Goal: Task Accomplishment & Management: Use online tool/utility

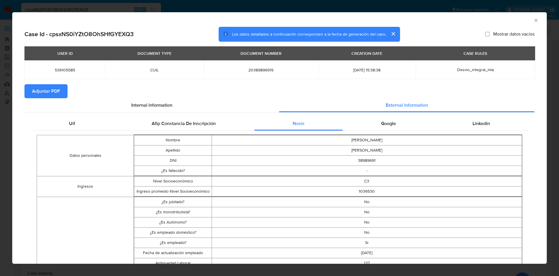
select select "10"
click at [386, 121] on span "Google" at bounding box center [388, 123] width 15 height 7
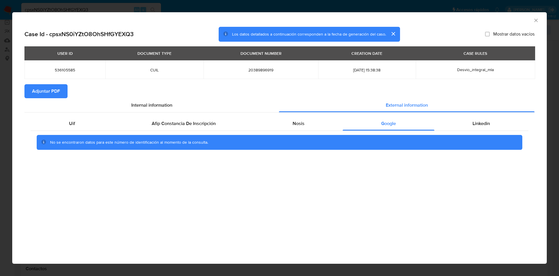
click at [463, 113] on div "Uif Afip Constancia De Inscripción Nosis Google Linkedin No se encontraron dato…" at bounding box center [279, 135] width 510 height 46
click at [472, 128] on div "Linkedin" at bounding box center [482, 124] width 94 height 14
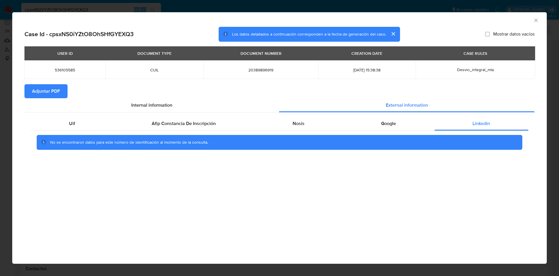
click at [56, 91] on span "Adjuntar PDF" at bounding box center [46, 91] width 28 height 13
click at [537, 21] on icon "Cerrar ventana" at bounding box center [536, 20] width 6 height 6
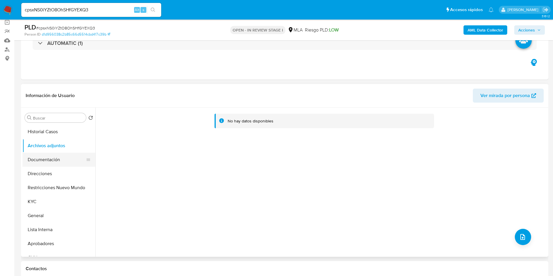
click at [41, 160] on button "Documentación" at bounding box center [56, 160] width 68 height 14
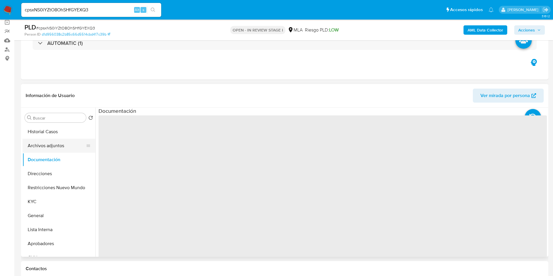
click at [38, 149] on button "Archivos adjuntos" at bounding box center [56, 146] width 68 height 14
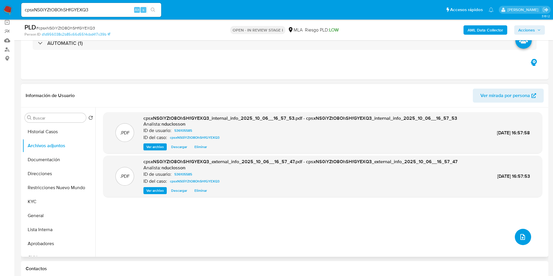
click at [519, 239] on icon "upload-file" at bounding box center [522, 236] width 7 height 7
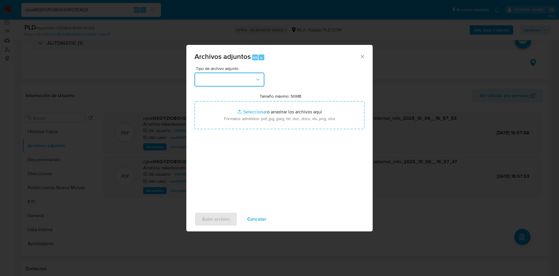
click at [231, 74] on button "button" at bounding box center [230, 80] width 70 height 14
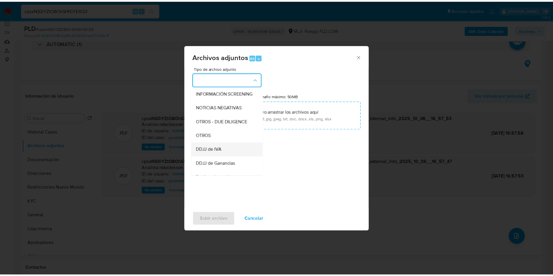
scroll to position [118, 0]
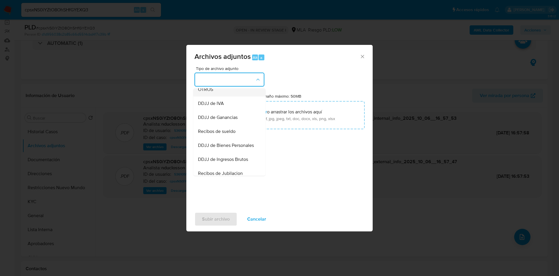
click at [204, 92] on span "OTROS" at bounding box center [205, 90] width 15 height 6
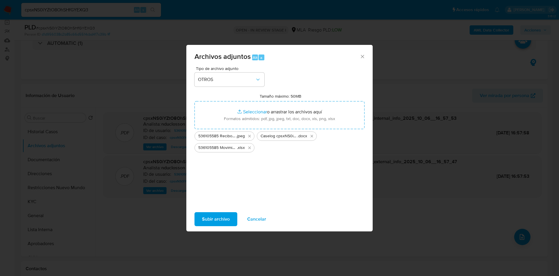
click at [224, 219] on span "Subir archivo" at bounding box center [216, 219] width 28 height 13
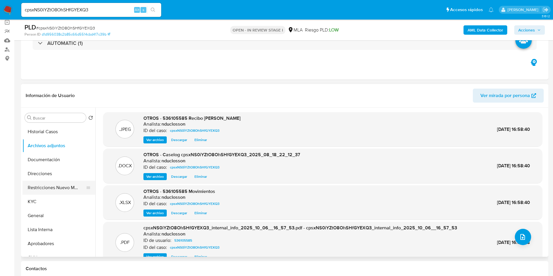
click at [47, 187] on button "Restricciones Nuevo Mundo" at bounding box center [56, 188] width 68 height 14
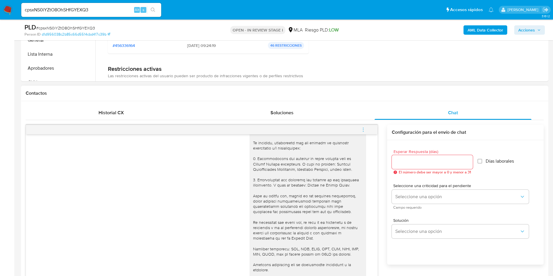
scroll to position [131, 0]
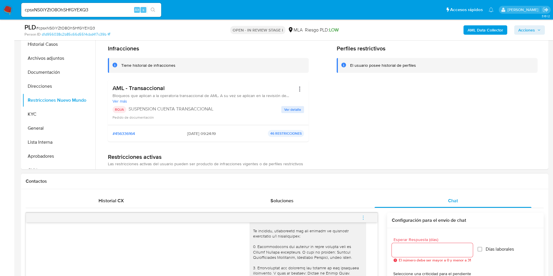
click at [367, 217] on button "menu-action" at bounding box center [362, 218] width 19 height 14
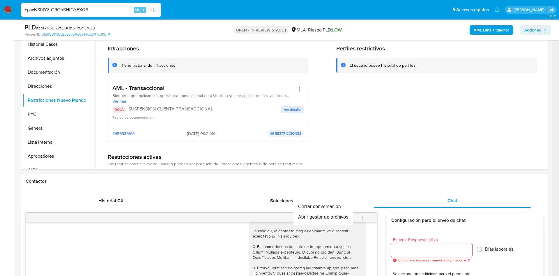
click at [124, 196] on div at bounding box center [279, 138] width 559 height 276
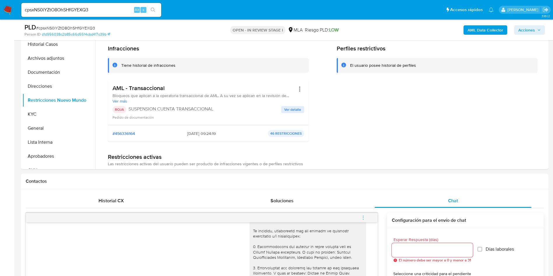
click at [108, 203] on span "Historial CX" at bounding box center [110, 200] width 25 height 7
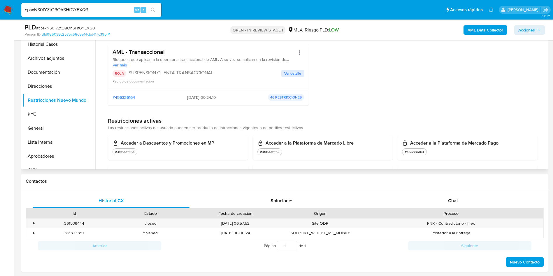
scroll to position [44, 0]
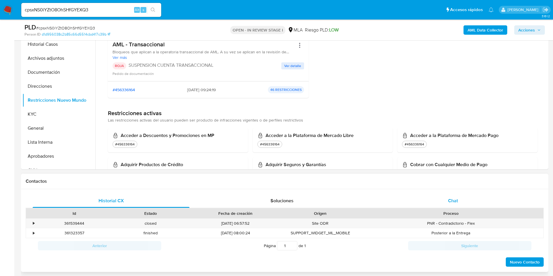
click at [444, 201] on div "Chat" at bounding box center [452, 201] width 157 height 14
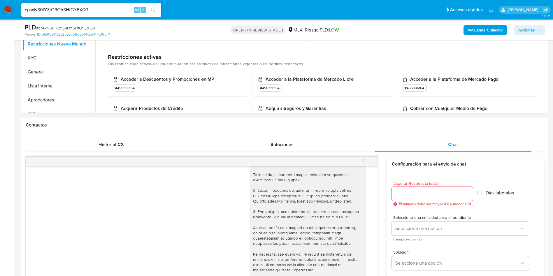
scroll to position [219, 0]
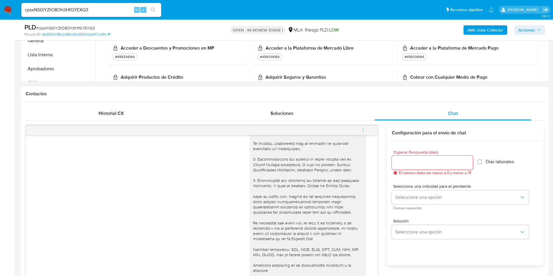
click at [364, 131] on icon "menu-action" at bounding box center [362, 130] width 5 height 5
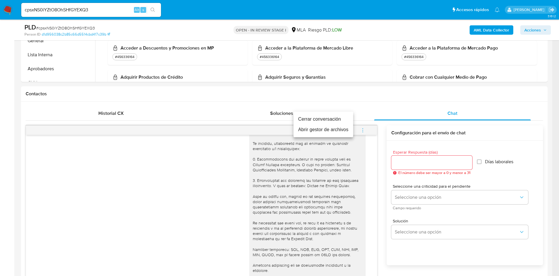
click at [305, 120] on li "Cerrar conversación" at bounding box center [324, 119] width 60 height 10
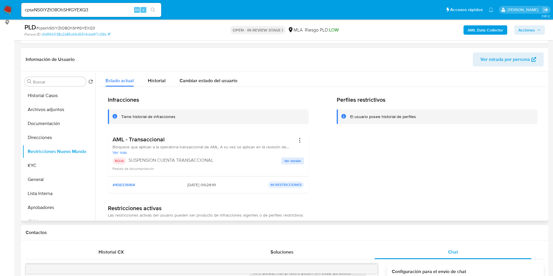
scroll to position [0, 0]
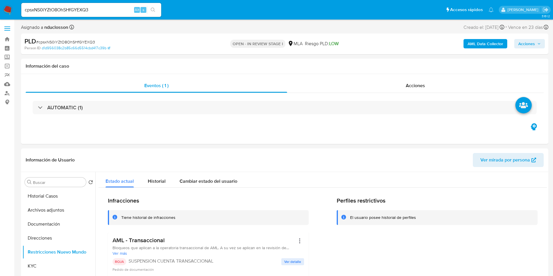
click at [529, 45] on span "Acciones" at bounding box center [526, 43] width 17 height 9
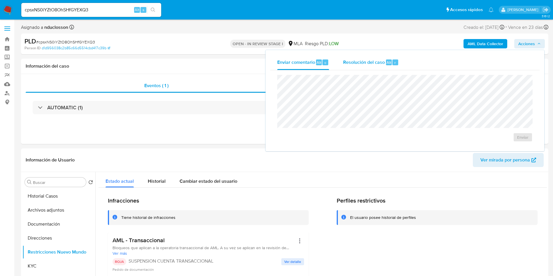
click at [369, 60] on span "Resolución del caso" at bounding box center [364, 62] width 42 height 7
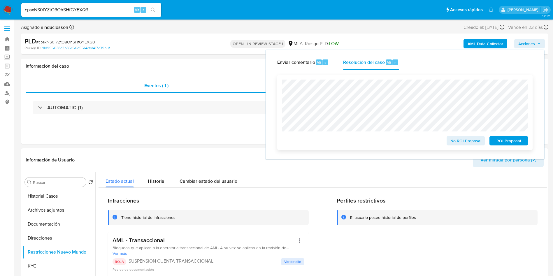
click at [507, 142] on span "ROI Proposal" at bounding box center [508, 141] width 30 height 8
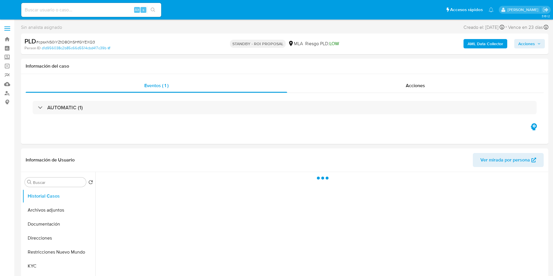
select select "10"
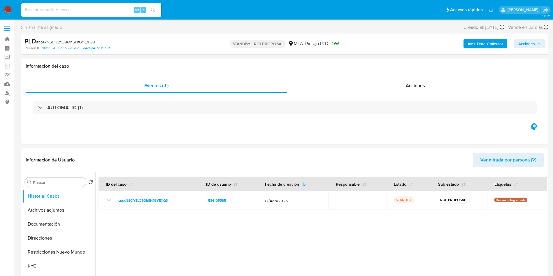
click at [82, 8] on input at bounding box center [91, 10] width 140 height 8
paste input "UvNl1pFeolkHxnc9kWbwbayn"
type input "UvNl1pFeolkHxnc9kWbwbayn"
click at [158, 9] on button "search-icon" at bounding box center [153, 10] width 12 height 8
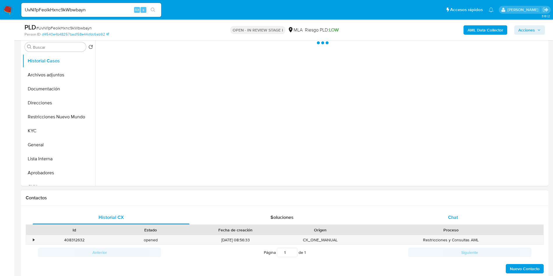
scroll to position [131, 0]
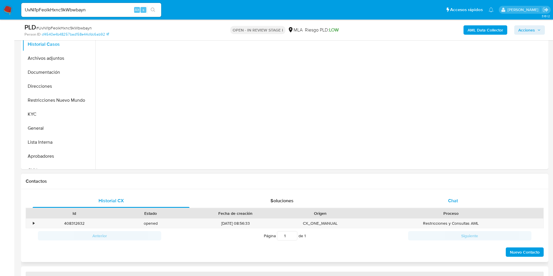
select select "10"
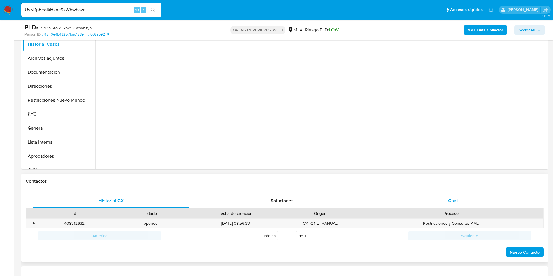
click at [444, 199] on div "Chat" at bounding box center [452, 201] width 157 height 14
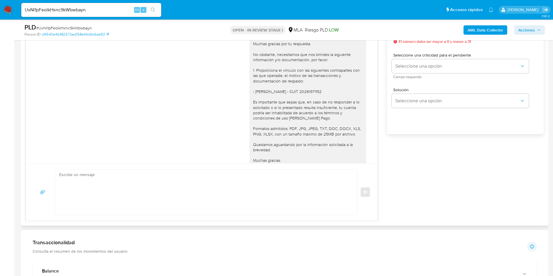
scroll to position [405, 0]
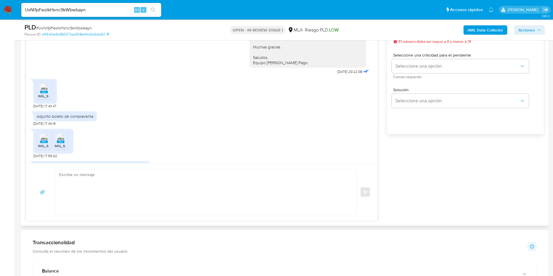
click at [43, 94] on icon "JPEG" at bounding box center [44, 89] width 8 height 10
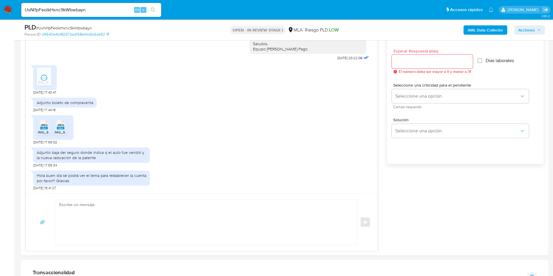
scroll to position [306, 0]
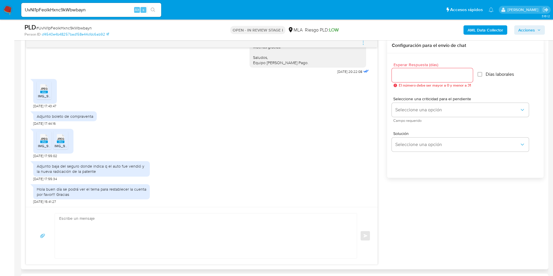
click at [41, 137] on span "JPEG" at bounding box center [43, 139] width 7 height 4
click at [62, 141] on span "JPEG" at bounding box center [60, 139] width 7 height 4
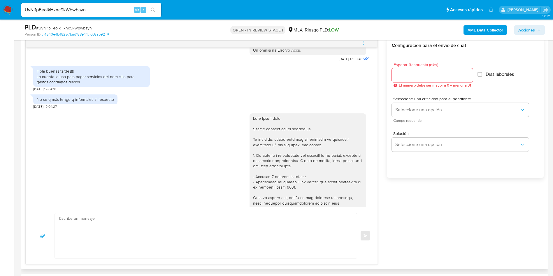
click at [50, 84] on div "Hola buenas tardes!!! La cuenta la uso para pagar servicios del domicilio para …" at bounding box center [92, 76] width 110 height 16
copy div "La cuenta la uso para pagar servicios del domicilio para gastos cotidianos diar…"
click at [57, 84] on div "Hola buenas tardes!!! La cuenta la uso para pagar servicios del domicilio para …" at bounding box center [92, 76] width 110 height 16
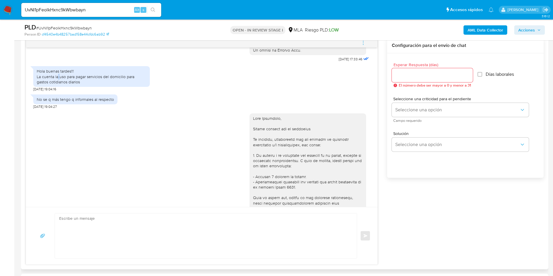
click at [57, 84] on div "Hola buenas tardes!!! La cuenta la uso para pagar servicios del domicilio para …" at bounding box center [92, 76] width 110 height 16
drag, startPoint x: 84, startPoint y: 92, endPoint x: 35, endPoint y: 81, distance: 51.0
click at [35, 81] on div "Hola buenas tardes!!! La cuenta la uso para pagar servicios del domicilio para …" at bounding box center [91, 76] width 117 height 21
copy div "Hola buenas tardes!!! La cuenta la uso para pagar servicios del domicilio para …"
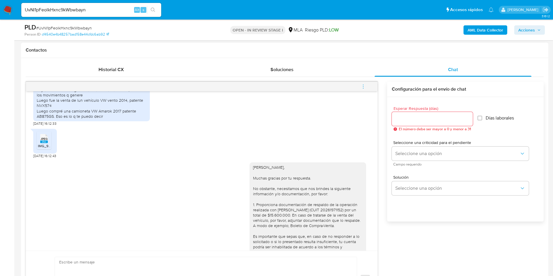
scroll to position [1136, 0]
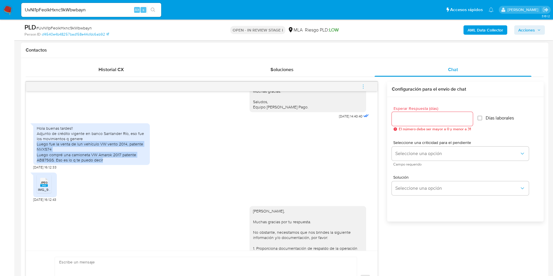
drag, startPoint x: 36, startPoint y: 154, endPoint x: 117, endPoint y: 170, distance: 82.0
click at [117, 165] on div "Hola buenas tardes!! Adjunto de crédito vigente en banco Santander Río, eso fue…" at bounding box center [91, 144] width 117 height 42
click at [108, 163] on div "Hola buenas tardes!! Adjunto de crédito vigente en banco Santander Río, eso fue…" at bounding box center [92, 144] width 110 height 37
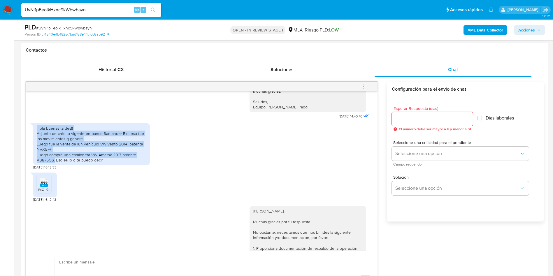
drag, startPoint x: 37, startPoint y: 139, endPoint x: 54, endPoint y: 172, distance: 37.3
click at [54, 163] on div "Hola buenas tardes!! Adjunto de crédito vigente en banco Santander Río, eso fue…" at bounding box center [92, 144] width 110 height 37
copy div "Hola buenas tardes!! Adjunto de crédito vigente en banco Santander Río, eso fue…"
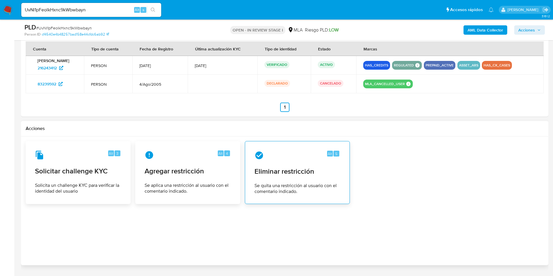
scroll to position [910, 0]
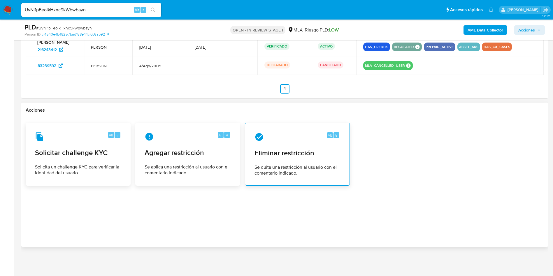
click at [299, 141] on div "Alt 5" at bounding box center [297, 136] width 86 height 9
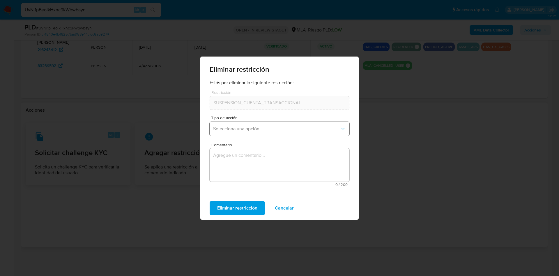
click at [269, 130] on span "Selecciona una opción" at bounding box center [276, 129] width 127 height 6
click at [242, 131] on span "Selecciona una opción" at bounding box center [276, 129] width 127 height 6
click at [248, 133] on button "Selecciona una opción" at bounding box center [280, 129] width 140 height 14
click at [249, 136] on div "Rehabilitación Rollback" at bounding box center [280, 151] width 142 height 30
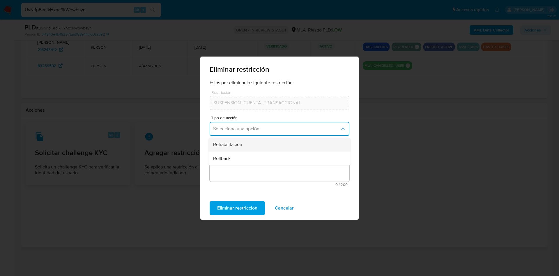
click at [249, 142] on div "Rehabilitación" at bounding box center [277, 145] width 129 height 14
click at [244, 147] on div "Comentario 0 / 200 200 caracteres restantes" at bounding box center [280, 165] width 140 height 44
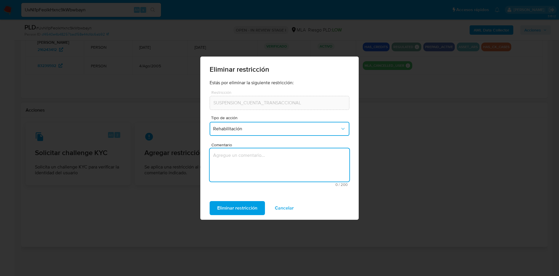
click at [248, 160] on textarea "Comentario" at bounding box center [280, 164] width 140 height 33
type textarea "AML"
click at [236, 203] on span "Eliminar restricción" at bounding box center [237, 208] width 40 height 13
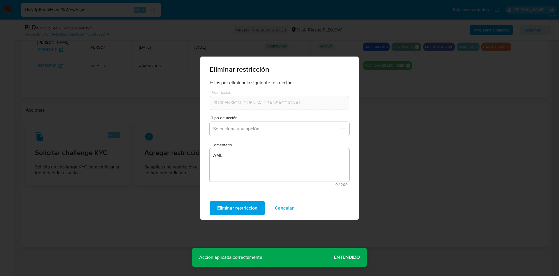
click at [356, 257] on span "Entendido" at bounding box center [347, 257] width 26 height 0
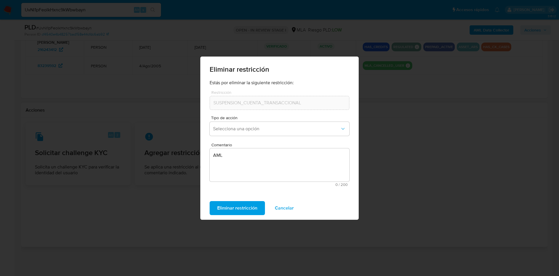
click at [289, 207] on span "Cancelar" at bounding box center [284, 208] width 19 height 13
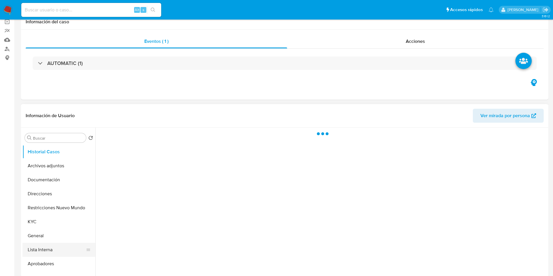
scroll to position [87, 0]
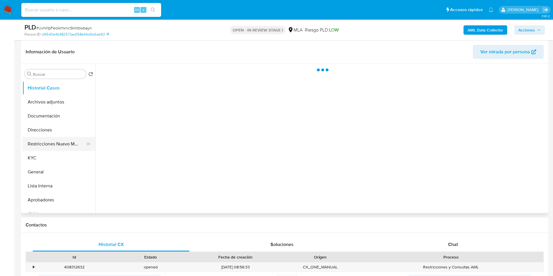
click at [44, 145] on button "Restricciones Nuevo Mundo" at bounding box center [56, 144] width 68 height 14
select select "10"
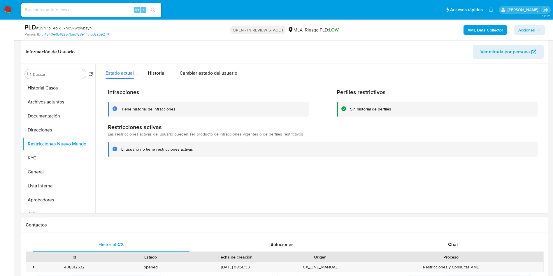
scroll to position [219, 0]
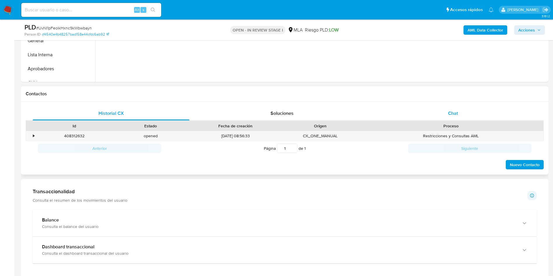
click at [462, 119] on div "Chat" at bounding box center [452, 113] width 157 height 14
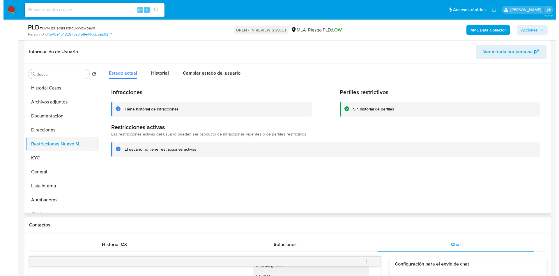
scroll to position [44, 0]
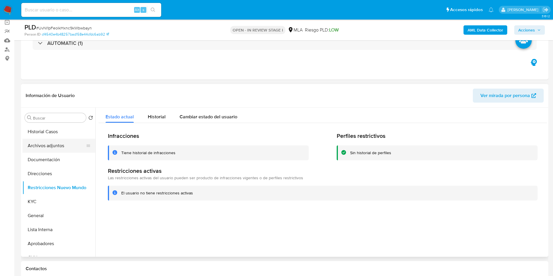
click at [51, 145] on button "Archivos adjuntos" at bounding box center [56, 146] width 68 height 14
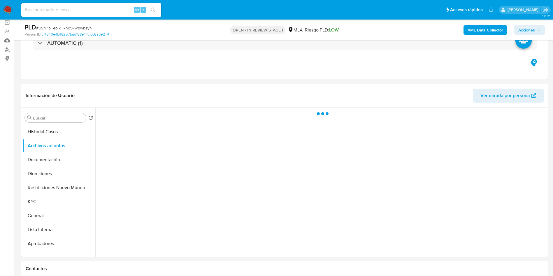
click at [494, 30] on b "AML Data Collector" at bounding box center [485, 29] width 36 height 9
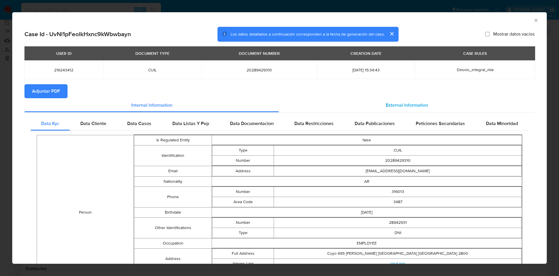
click at [394, 105] on span "External information" at bounding box center [407, 105] width 42 height 7
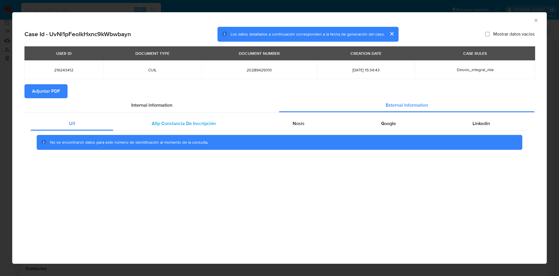
click at [182, 128] on div "Afip Constancia De Inscripción" at bounding box center [183, 124] width 141 height 14
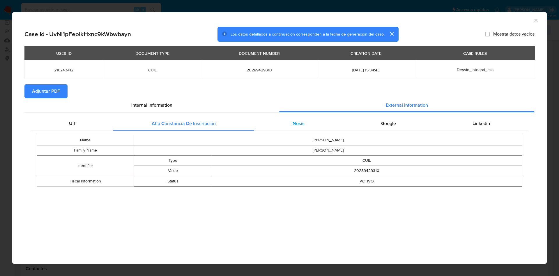
click at [276, 128] on div "Nosis" at bounding box center [298, 124] width 89 height 14
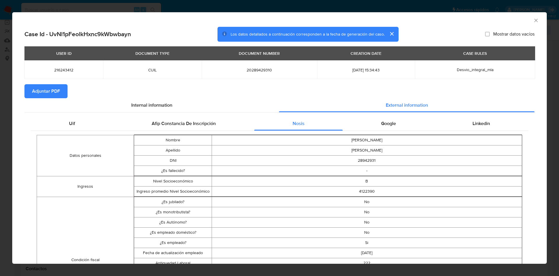
click at [401, 124] on div "Google" at bounding box center [388, 124] width 91 height 14
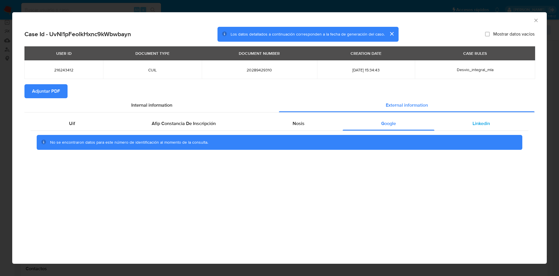
click at [491, 119] on div "Linkedin" at bounding box center [482, 124] width 94 height 14
click at [43, 96] on span "Adjuntar PDF" at bounding box center [46, 91] width 28 height 13
click at [536, 21] on icon "Cerrar ventana" at bounding box center [536, 20] width 6 height 6
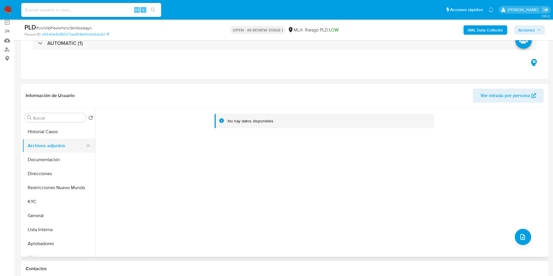
click at [63, 154] on button "Documentación" at bounding box center [58, 160] width 73 height 14
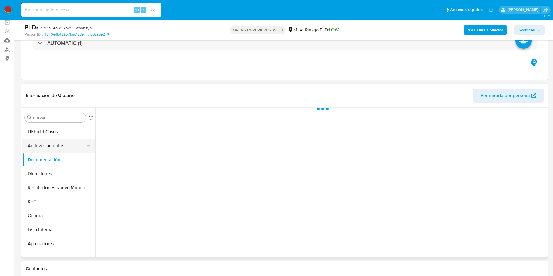
click at [56, 140] on button "Archivos adjuntos" at bounding box center [56, 146] width 68 height 14
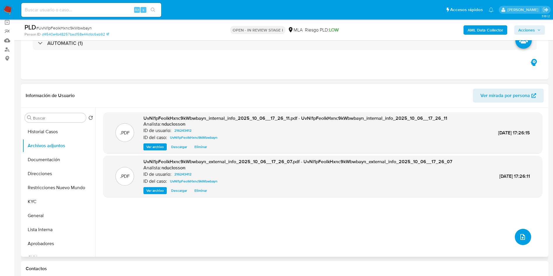
click at [521, 233] on icon "upload-file" at bounding box center [522, 236] width 7 height 7
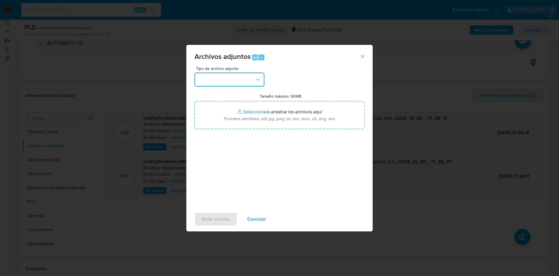
click at [212, 76] on button "button" at bounding box center [230, 80] width 70 height 14
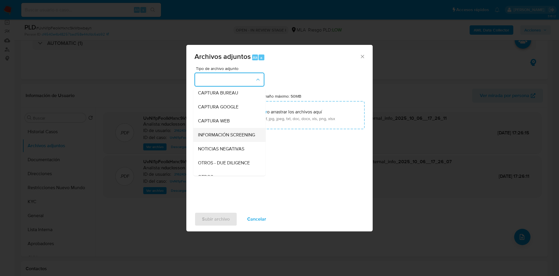
scroll to position [74, 0]
click at [215, 138] on div "OTROS" at bounding box center [227, 133] width 59 height 14
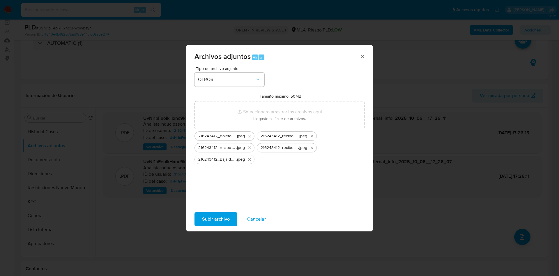
click at [207, 219] on span "Subir archivo" at bounding box center [216, 219] width 28 height 13
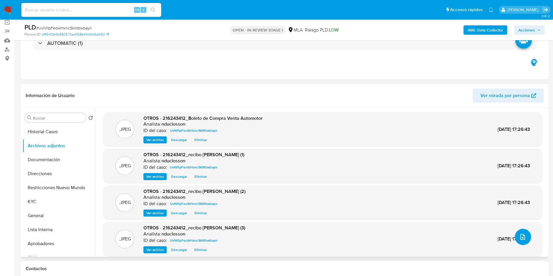
click at [519, 232] on button "upload-file" at bounding box center [523, 237] width 16 height 16
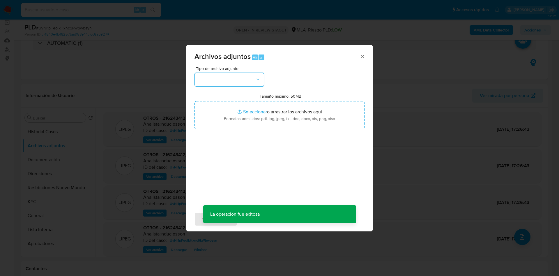
click at [239, 82] on button "button" at bounding box center [230, 80] width 70 height 14
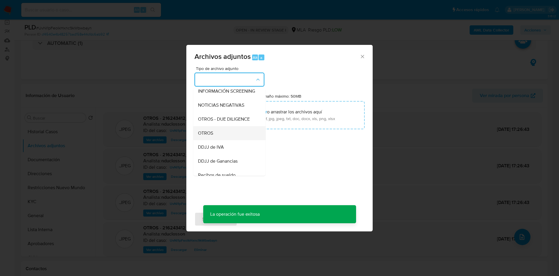
click at [209, 136] on span "OTROS" at bounding box center [205, 133] width 15 height 6
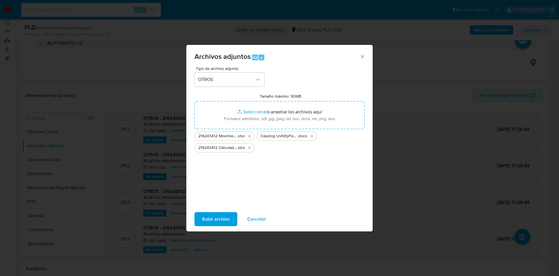
click at [217, 214] on span "Subir archivo" at bounding box center [216, 219] width 28 height 13
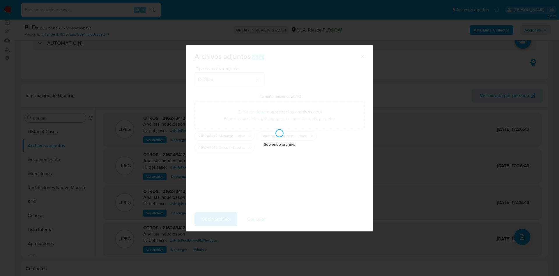
click at [261, 199] on div "Subiendo archivo" at bounding box center [279, 138] width 186 height 186
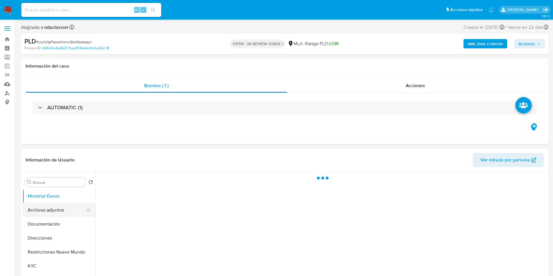
select select "10"
click at [46, 209] on button "Archivos adjuntos" at bounding box center [56, 210] width 68 height 14
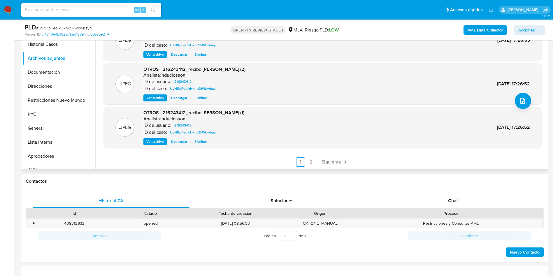
scroll to position [49, 0]
click at [313, 161] on link "2" at bounding box center [310, 161] width 9 height 9
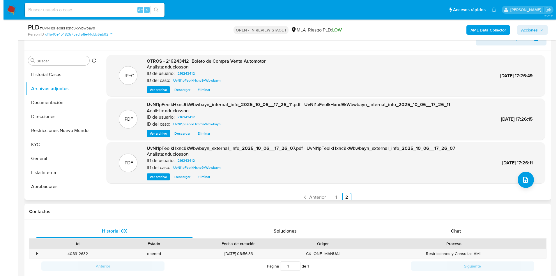
scroll to position [87, 0]
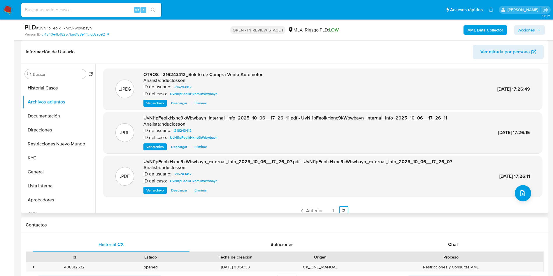
click at [326, 208] on ul "Anterior 1 2 Siguiente" at bounding box center [322, 210] width 439 height 9
click at [331, 208] on link "1" at bounding box center [332, 210] width 9 height 9
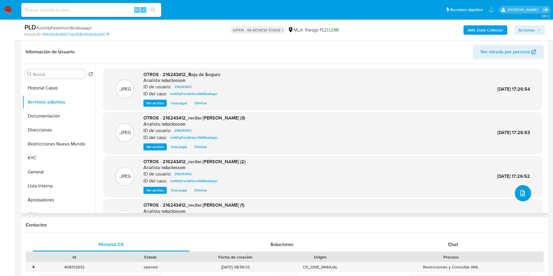
click at [520, 195] on icon "upload-file" at bounding box center [522, 193] width 5 height 6
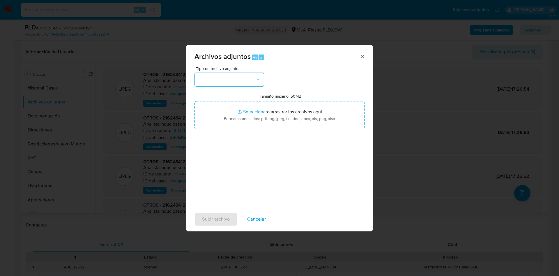
click at [207, 81] on button "button" at bounding box center [230, 80] width 70 height 14
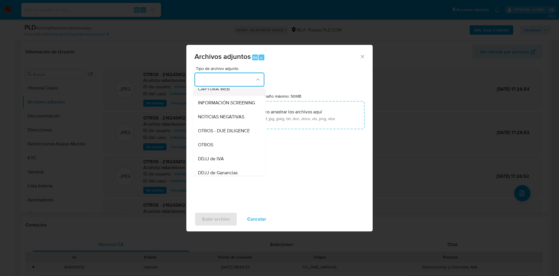
scroll to position [74, 0]
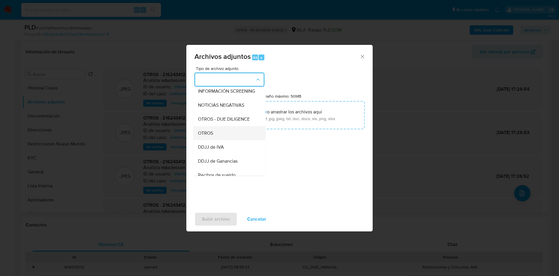
click at [216, 137] on div "OTROS" at bounding box center [227, 133] width 59 height 14
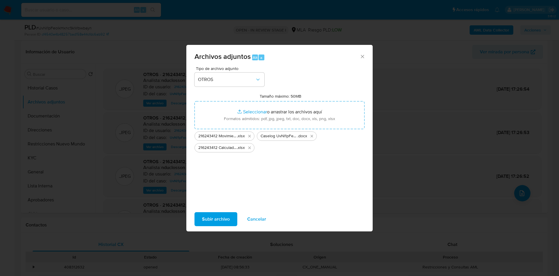
click at [221, 214] on span "Subir archivo" at bounding box center [216, 219] width 28 height 13
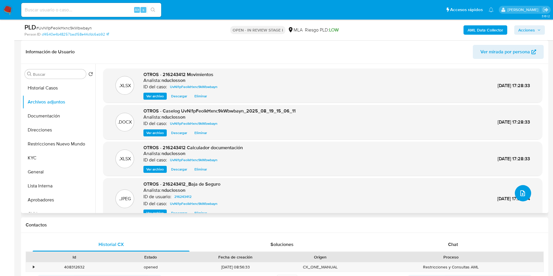
click at [528, 194] on button "upload-file" at bounding box center [523, 193] width 16 height 16
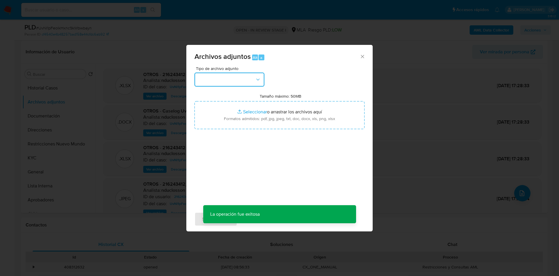
click at [242, 79] on button "button" at bounding box center [230, 80] width 70 height 14
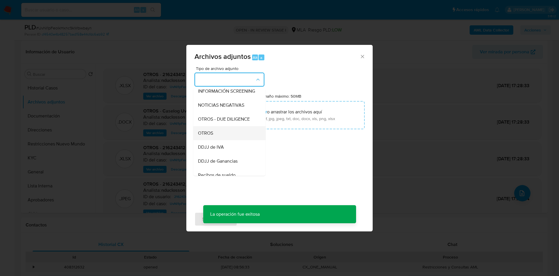
click at [209, 134] on div "OTROS" at bounding box center [227, 133] width 59 height 14
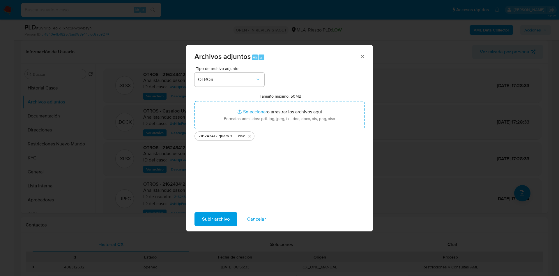
click at [228, 215] on span "Subir archivo" at bounding box center [216, 219] width 28 height 13
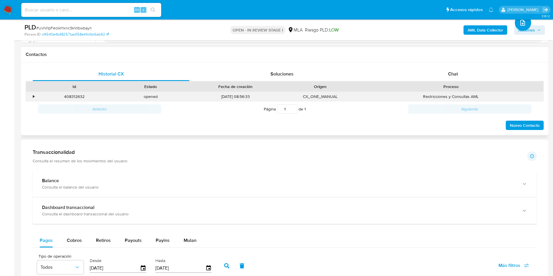
scroll to position [262, 0]
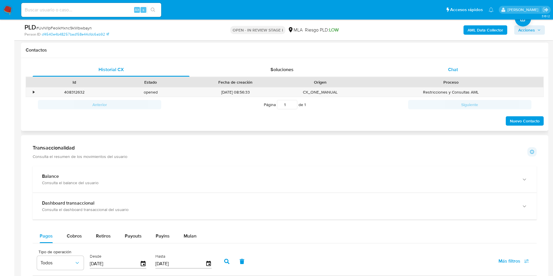
click at [443, 68] on div "Chat" at bounding box center [452, 70] width 157 height 14
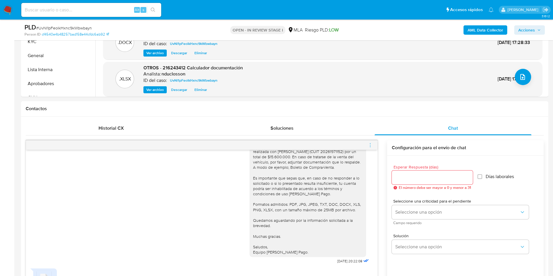
scroll to position [131, 0]
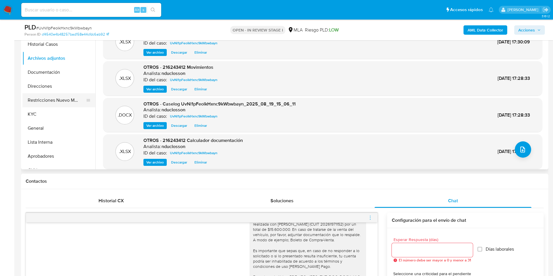
click at [47, 100] on button "Restricciones Nuevo Mundo" at bounding box center [56, 100] width 68 height 14
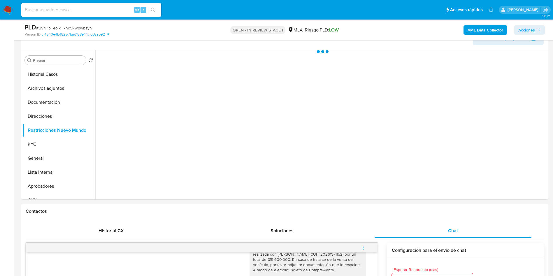
scroll to position [87, 0]
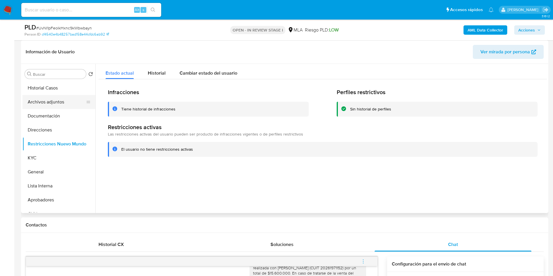
click at [39, 102] on button "Archivos adjuntos" at bounding box center [56, 102] width 68 height 14
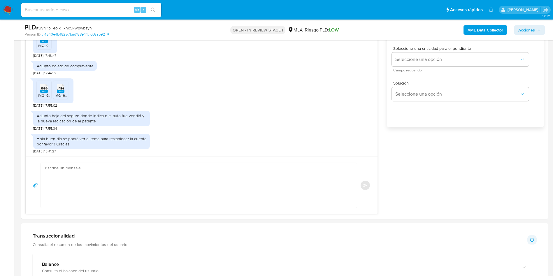
scroll to position [393, 0]
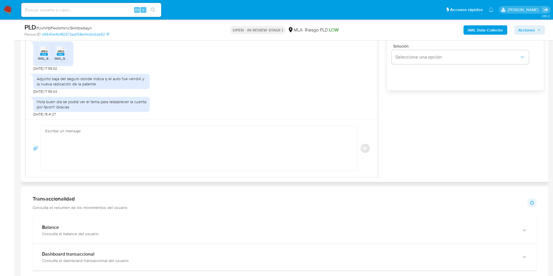
click at [110, 121] on div "Enviar" at bounding box center [201, 147] width 351 height 57
click at [102, 144] on textarea at bounding box center [197, 148] width 304 height 45
paste textarea "Hola XXX, Muchas gracias por la respuesta. ¡Te contamos que tu cuenta ya está a…"
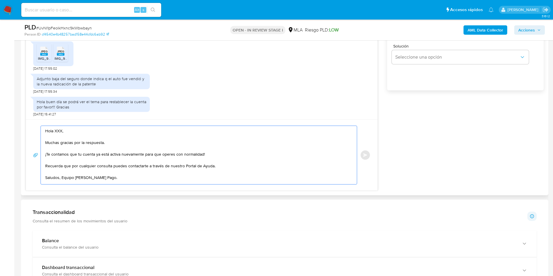
scroll to position [0, 0]
click at [61, 177] on textarea "Hola XXX, Muchas gracias por la respuesta. ¡Te contamos que tu cuenta ya está a…" at bounding box center [197, 154] width 304 height 57
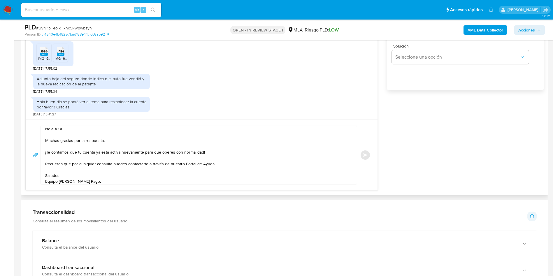
click at [124, 141] on textarea "Hola XXX, Muchas gracias por la respuesta. ¡Te contamos que tu cuenta ya está a…" at bounding box center [197, 155] width 304 height 58
click at [119, 141] on textarea "Hola XXX, ¡Muchas gracias por la respuesta! ¡Te contamos que tu cuenta ya está …" at bounding box center [197, 155] width 304 height 58
paste textarea "Confirmamos la recepción de la documentación."
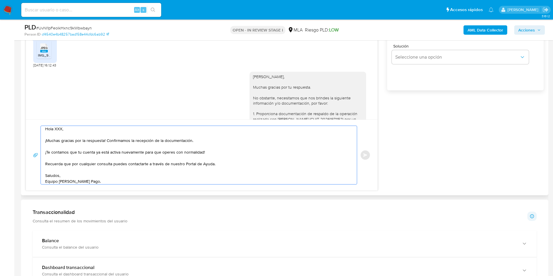
scroll to position [142, 0]
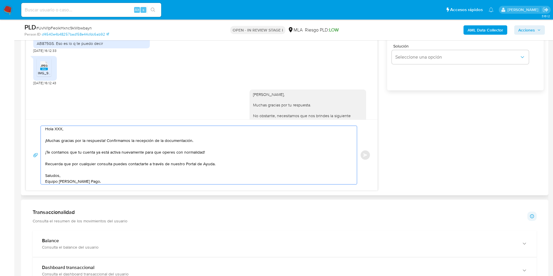
click at [57, 129] on textarea "Hola XXX, ¡Muchas gracias por la respuesta! Confirmamos la recepción de la docu…" at bounding box center [197, 155] width 304 height 58
type textarea "Hola Sebastian, ¡Muchas gracias por la respuesta! Confirmamos la recepción de l…"
click at [56, 30] on span "# UvNl1pFeolkHxnc9kWbwbayn" at bounding box center [64, 28] width 56 height 6
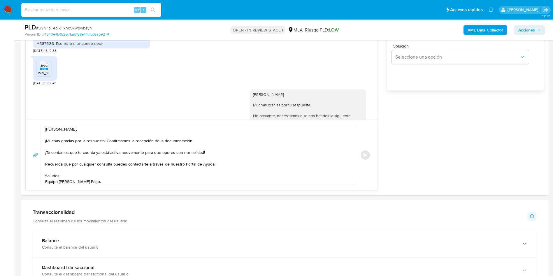
click at [56, 29] on span "# UvNl1pFeolkHxnc9kWbwbayn" at bounding box center [64, 28] width 56 height 6
copy span "UvNl1pFeolkHxnc9kWbwbayn"
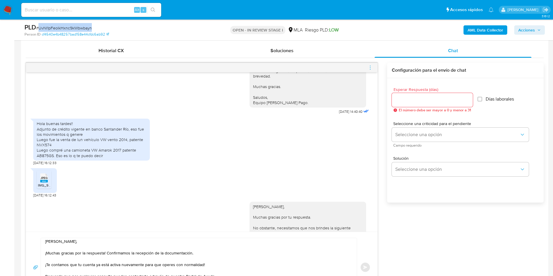
scroll to position [262, 0]
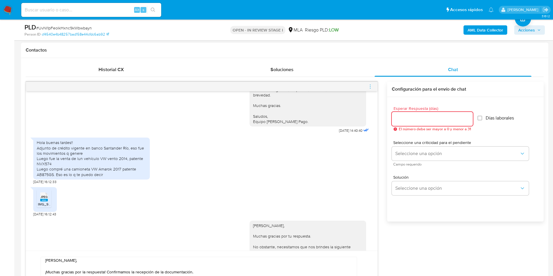
click at [428, 120] on input "Esperar Respuesta (días)" at bounding box center [432, 119] width 81 height 8
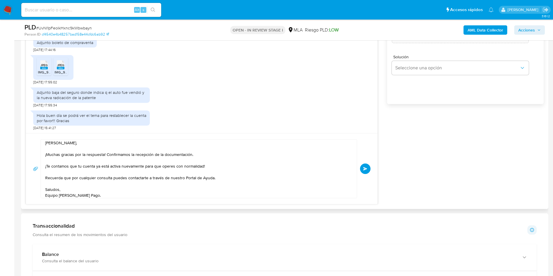
scroll to position [393, 0]
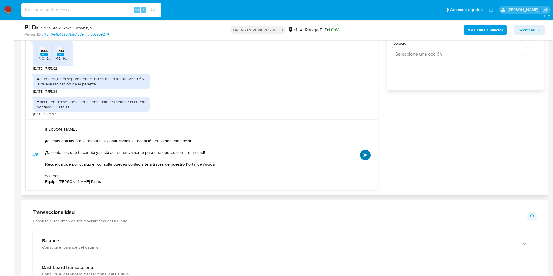
type input "0"
click at [365, 154] on span "Enviar" at bounding box center [365, 154] width 4 height 3
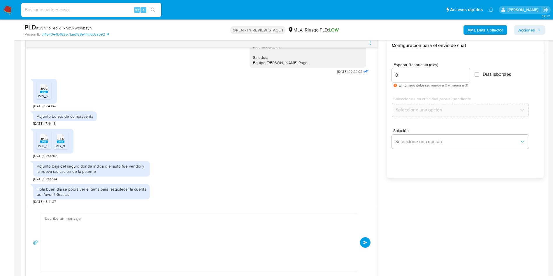
scroll to position [490, 0]
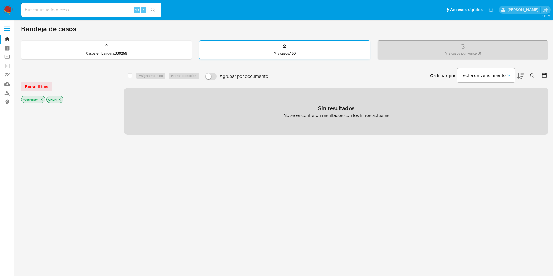
click at [306, 52] on div "Mis casos : 160" at bounding box center [284, 49] width 170 height 19
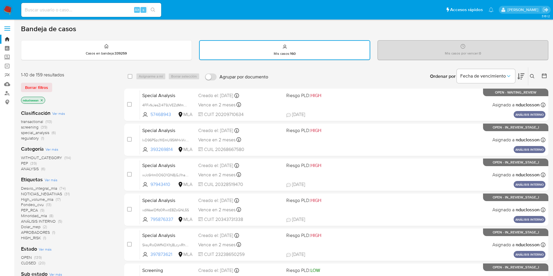
click at [532, 74] on icon at bounding box center [532, 76] width 4 height 4
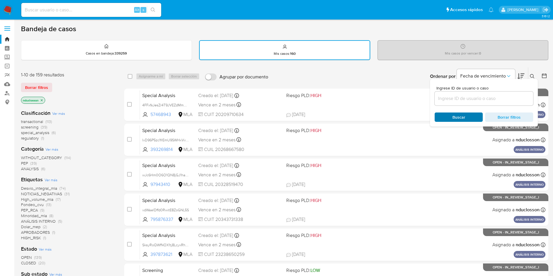
drag, startPoint x: 450, startPoint y: 100, endPoint x: 448, endPoint y: 113, distance: 13.7
click at [450, 100] on input at bounding box center [483, 99] width 98 height 8
type input "UvNl1pFeolkHxnc9kWbwbayn"
click at [447, 117] on span "Buscar" at bounding box center [458, 117] width 40 height 8
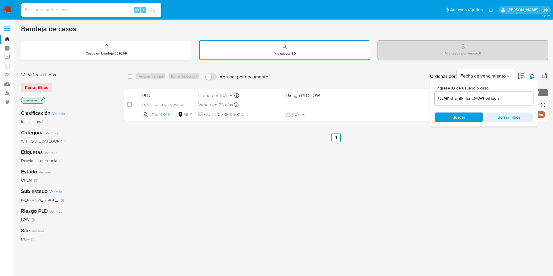
click at [133, 75] on div "select-all-cases-checkbox" at bounding box center [131, 76] width 7 height 7
click at [129, 75] on input "checkbox" at bounding box center [130, 76] width 5 height 5
checkbox input "true"
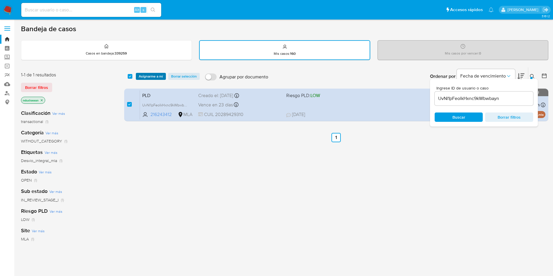
click at [138, 75] on button "Asignarme a mí" at bounding box center [151, 76] width 30 height 7
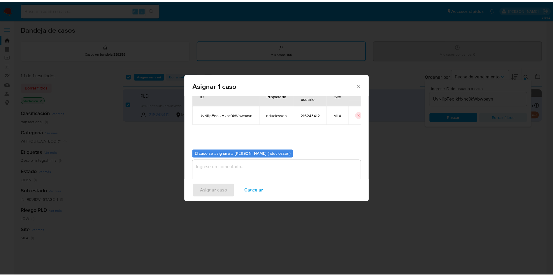
scroll to position [30, 0]
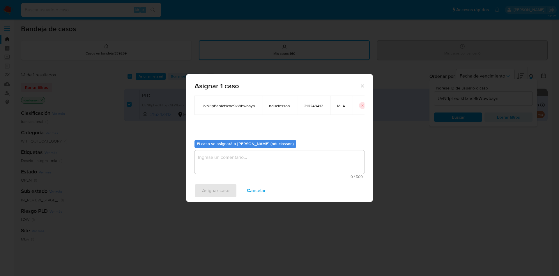
click at [256, 158] on textarea "assign-modal" at bounding box center [280, 161] width 170 height 23
click at [214, 194] on span "Asignar caso" at bounding box center [215, 190] width 27 height 13
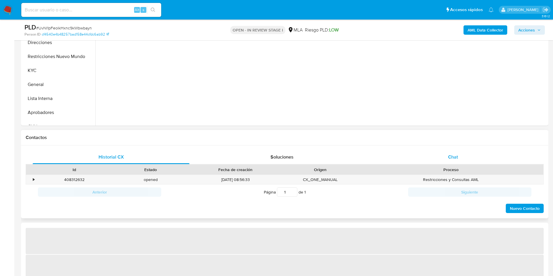
click at [443, 155] on div "Chat" at bounding box center [452, 157] width 157 height 14
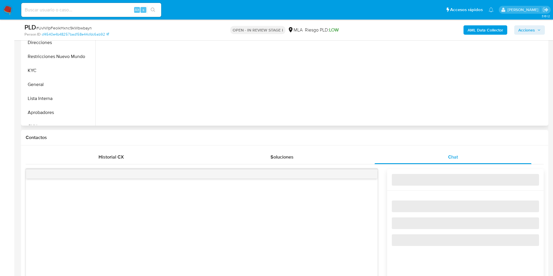
select select "10"
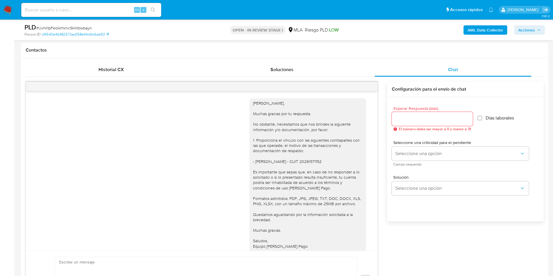
scroll to position [473, 0]
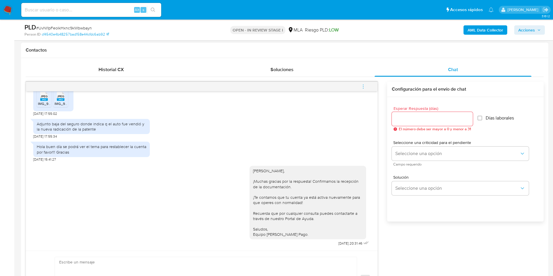
click at [359, 87] on button "menu-action" at bounding box center [362, 87] width 19 height 14
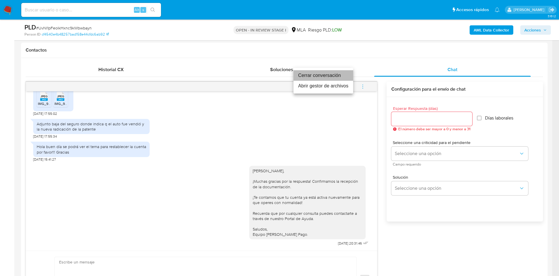
click at [320, 76] on li "Cerrar conversación" at bounding box center [324, 75] width 60 height 10
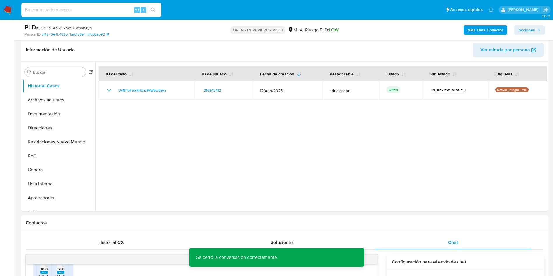
scroll to position [44, 0]
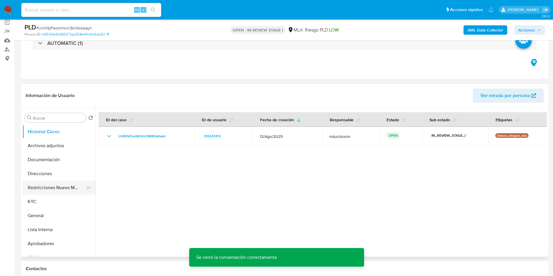
click at [59, 182] on button "Restricciones Nuevo Mundo" at bounding box center [56, 188] width 68 height 14
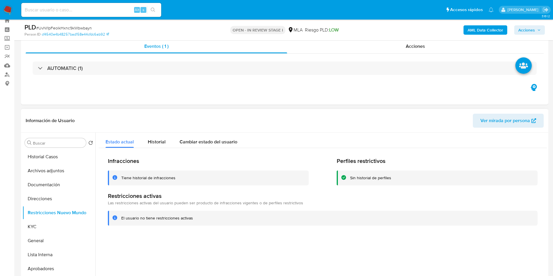
scroll to position [0, 0]
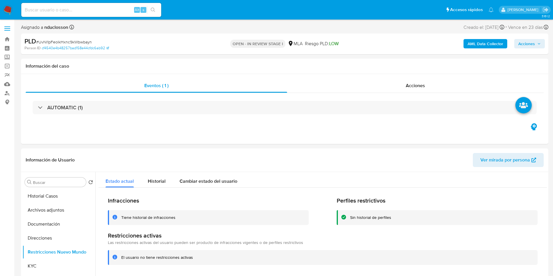
click at [531, 43] on span "Acciones" at bounding box center [526, 43] width 17 height 9
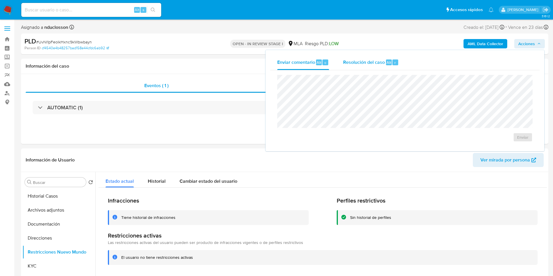
click at [338, 62] on button "Resolución del caso Alt r" at bounding box center [371, 62] width 70 height 15
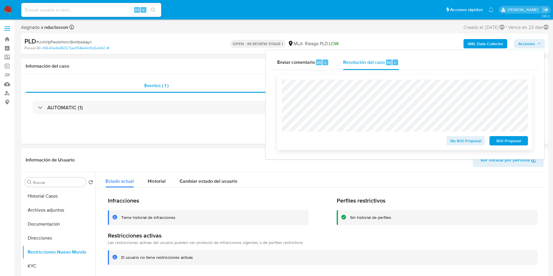
click at [464, 145] on span "No ROI Proposal" at bounding box center [465, 141] width 30 height 8
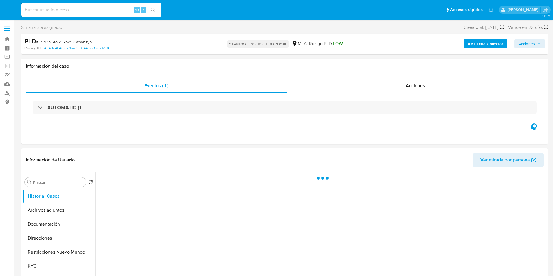
select select "10"
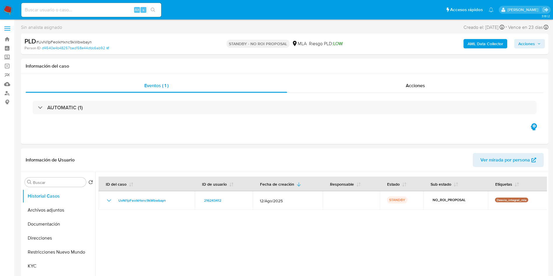
click at [64, 3] on div "Alt s" at bounding box center [91, 10] width 140 height 14
click at [67, 9] on input at bounding box center [91, 10] width 140 height 8
paste input "OgHDteO2GQkyG99xjEVya9Hl"
click at [147, 10] on input "OgHDteO2GQkyG99xjEVya9Hl" at bounding box center [91, 10] width 140 height 8
type input "OgHDteO2GQkyG99xjEVya9Hl"
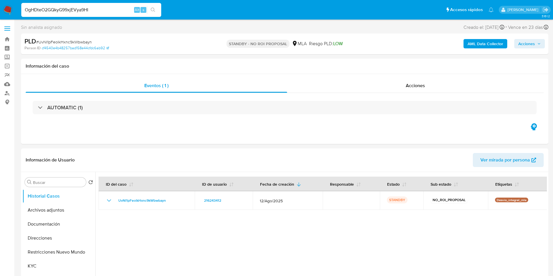
click at [148, 10] on button "search-icon" at bounding box center [153, 10] width 12 height 8
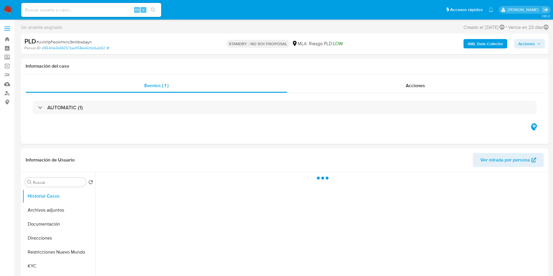
select select "10"
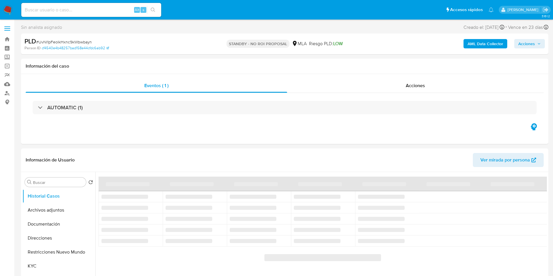
click at [88, 11] on input at bounding box center [91, 10] width 140 height 8
paste input "OgHDteO2GQkyG99xjEVya9Hl"
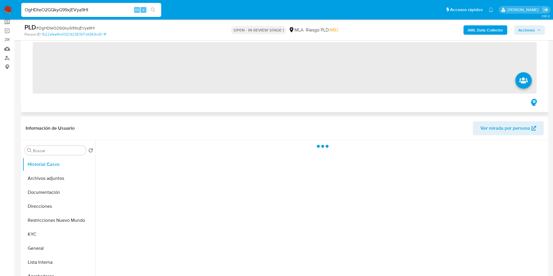
scroll to position [131, 0]
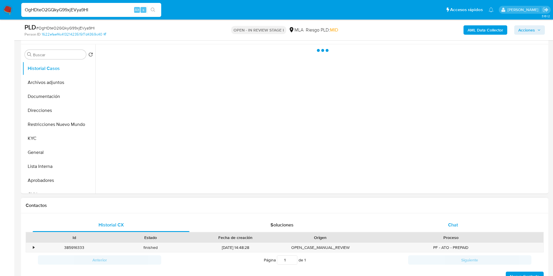
click at [434, 221] on div "Chat" at bounding box center [452, 225] width 157 height 14
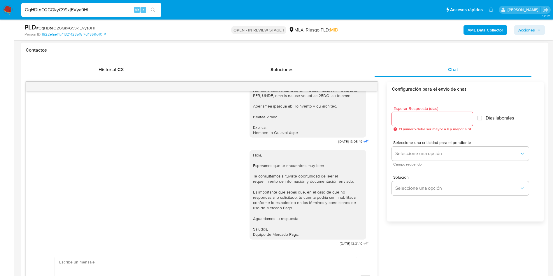
scroll to position [524, 0]
click at [75, 8] on input "OgHDteO2GQkyG99xjEVya9Hl" at bounding box center [91, 10] width 140 height 8
paste input "d4prkEzZU5vLVM0Z5Oyg1gCI"
type input "d4prkEzZU5vLVM0Z5Oyg1gCI"
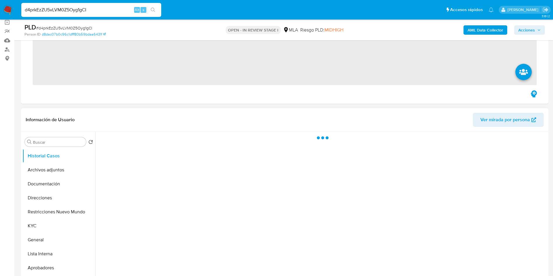
scroll to position [131, 0]
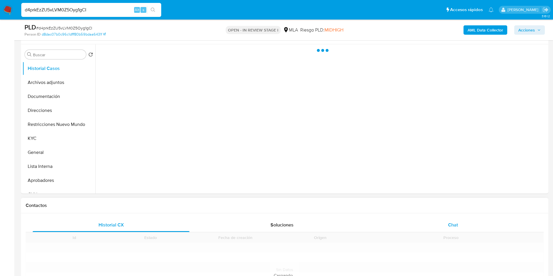
click at [464, 221] on div "Chat" at bounding box center [452, 225] width 157 height 14
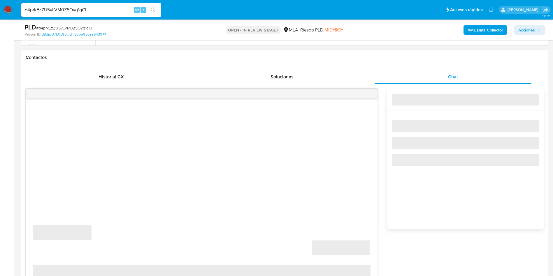
scroll to position [306, 0]
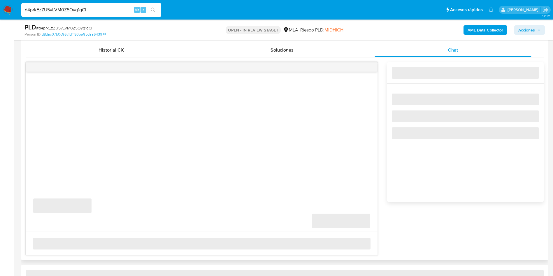
select select "10"
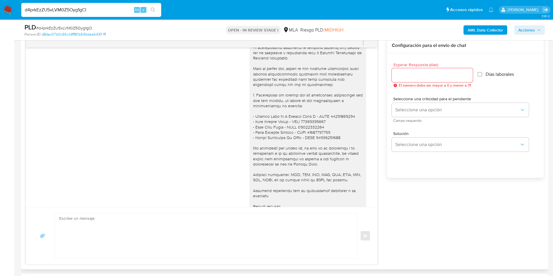
scroll to position [916, 0]
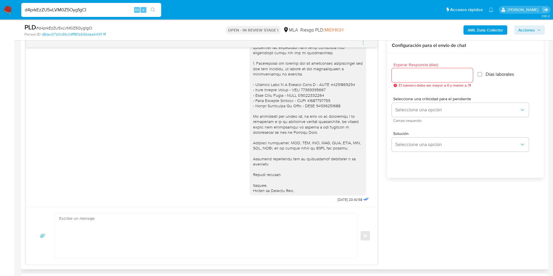
click at [232, 241] on textarea at bounding box center [204, 235] width 290 height 45
paste textarea "Hola, Esperamos que te encuentres muy bien. Te consultamos si tuviste oportunid…"
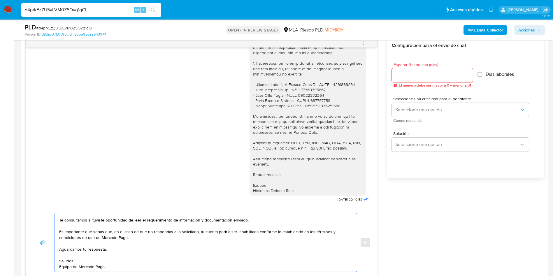
scroll to position [22, 0]
type textarea "Hola, Esperamos que te encuentres muy bien. Te consultamos si tuviste oportunid…"
drag, startPoint x: 398, startPoint y: 83, endPoint x: 399, endPoint y: 75, distance: 7.7
click at [398, 80] on div "Esperar Respuesta (días) El número debe ser mayor a 0 y menor a 31" at bounding box center [432, 75] width 81 height 25
click at [399, 74] on input "Esperar Respuesta (días)" at bounding box center [432, 75] width 81 height 8
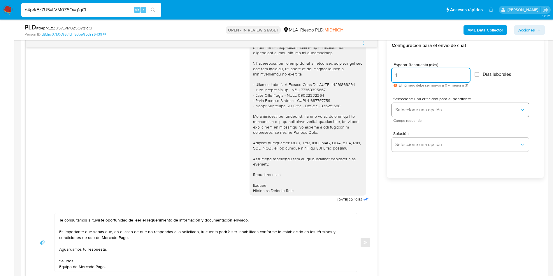
type input "1"
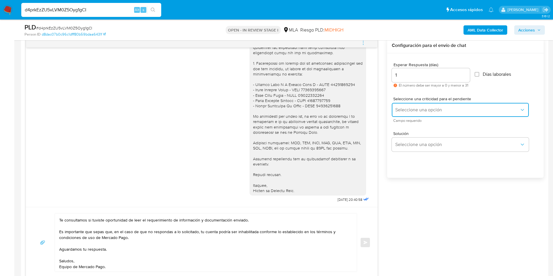
click at [400, 105] on button "Seleccione una opción" at bounding box center [460, 110] width 137 height 14
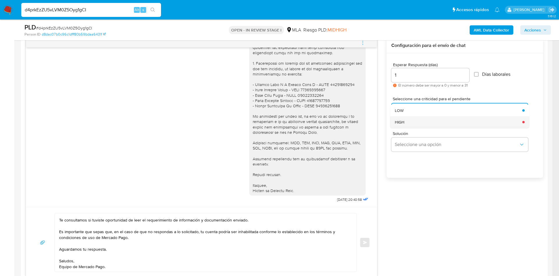
click at [398, 123] on span "HIGH" at bounding box center [400, 121] width 10 height 5
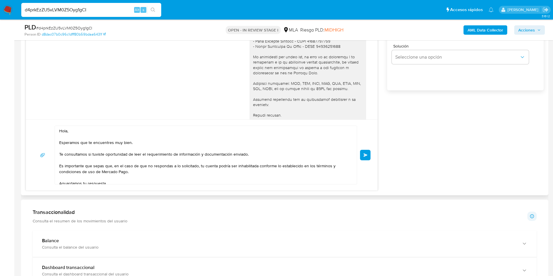
scroll to position [916, 0]
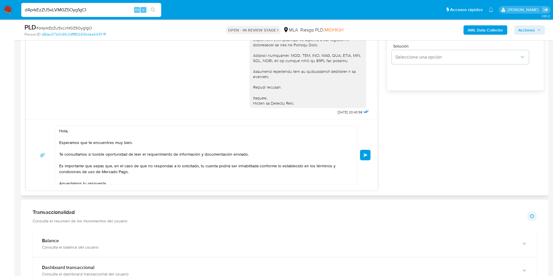
drag, startPoint x: 363, startPoint y: 151, endPoint x: 422, endPoint y: 147, distance: 59.3
click at [422, 147] on div "18/08/2025 17:36:26 Hola, Esperamos que te encuentres muy bien. Te consultamos …" at bounding box center [285, 70] width 518 height 240
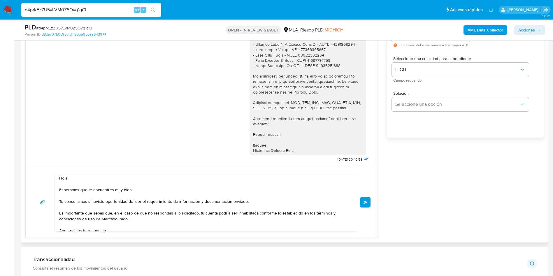
scroll to position [306, 0]
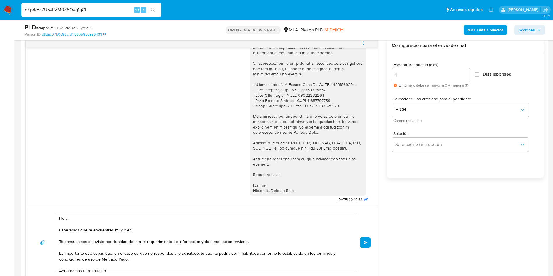
click at [370, 243] on button "Enviar" at bounding box center [365, 242] width 10 height 10
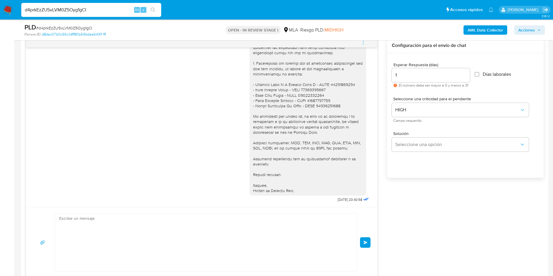
scroll to position [1018, 0]
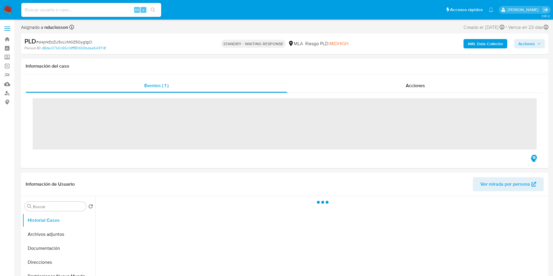
click at [72, 8] on input at bounding box center [91, 10] width 140 height 8
paste input "Q8YzGzkl0mnUK9ujIBiWdA4i"
type input "Q8YzGzkl0mnUK9ujIBiWdA4i"
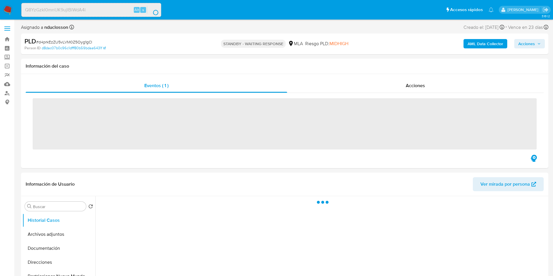
select select "10"
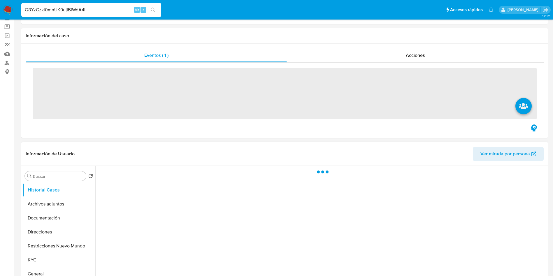
scroll to position [44, 0]
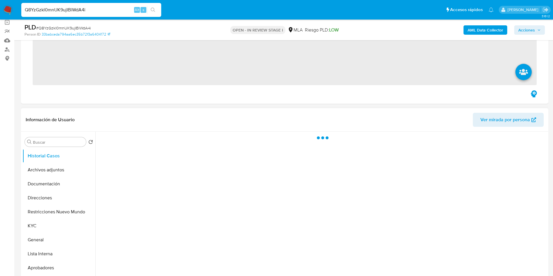
select select "10"
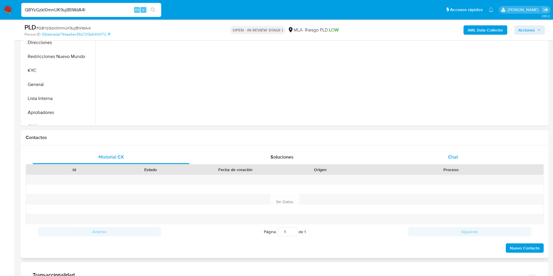
click at [454, 156] on span "Chat" at bounding box center [453, 157] width 10 height 7
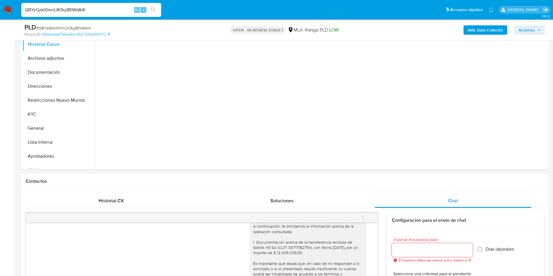
scroll to position [0, 0]
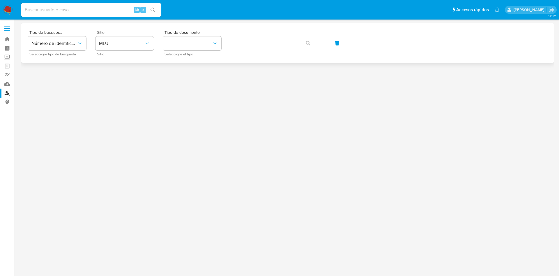
click at [126, 51] on div "Sitio MLU Sitio" at bounding box center [125, 42] width 58 height 25
click at [126, 47] on button "MLU" at bounding box center [125, 43] width 58 height 14
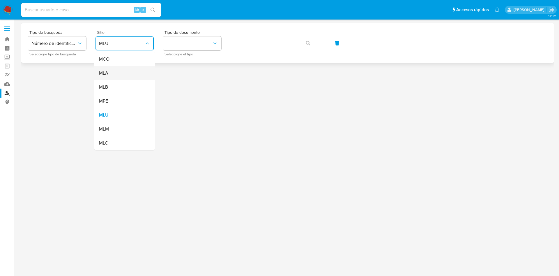
click at [122, 69] on div "MLA" at bounding box center [123, 73] width 48 height 14
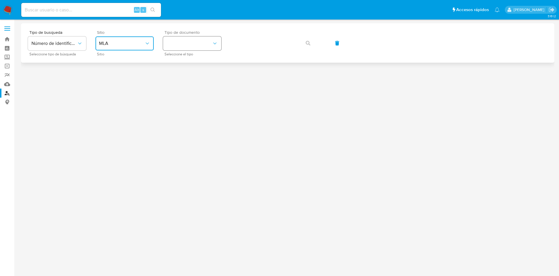
click at [182, 46] on button "identificationType" at bounding box center [192, 43] width 58 height 14
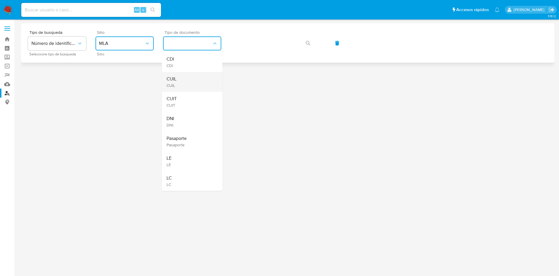
click at [183, 79] on div "CUIL CUIL" at bounding box center [191, 82] width 48 height 20
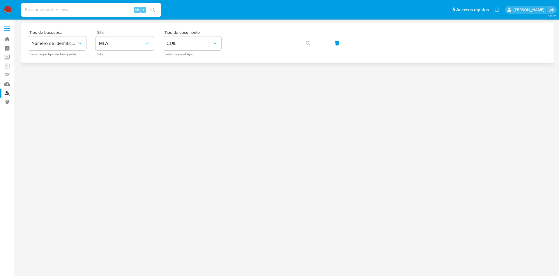
click at [258, 34] on div "Tipo de busqueda Número de identificación Seleccione tipo de búsqueda Sitio MLA…" at bounding box center [288, 42] width 520 height 25
click at [311, 43] on button "button" at bounding box center [308, 43] width 20 height 14
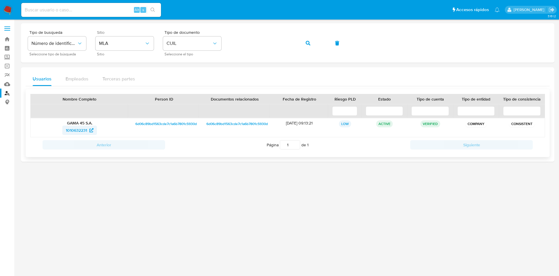
click at [72, 132] on span "1010632231" at bounding box center [76, 130] width 21 height 9
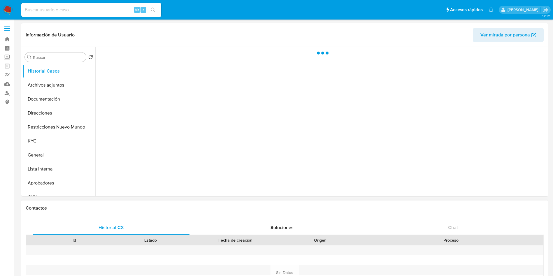
select select "10"
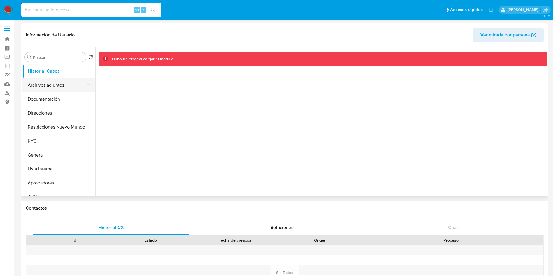
click at [52, 82] on button "Archivos adjuntos" at bounding box center [56, 85] width 68 height 14
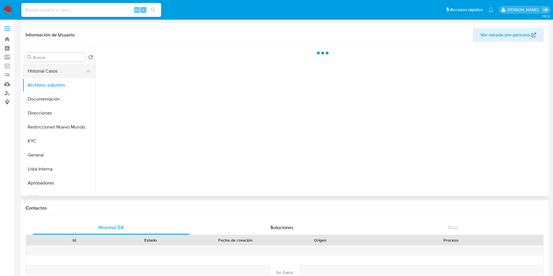
click at [57, 65] on button "Historial Casos" at bounding box center [56, 71] width 68 height 14
